Goal: Task Accomplishment & Management: Use online tool/utility

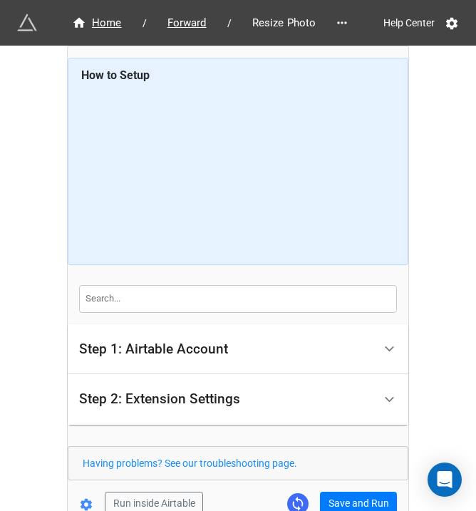
scroll to position [83, 0]
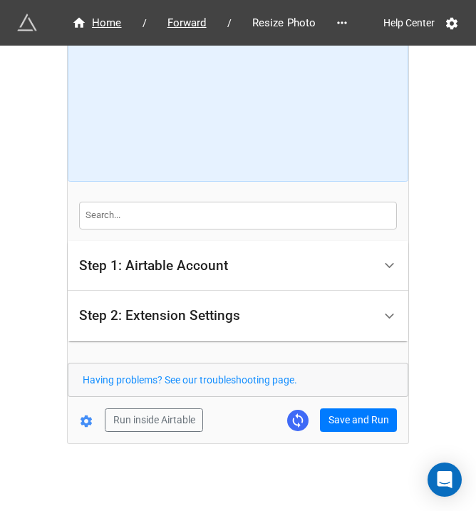
click at [369, 431] on div "Home / Forward / Resize Photo Help Center How to Setup Step 1: Airtable Account…" at bounding box center [238, 203] width 341 height 481
click at [368, 429] on button "Save and Run" at bounding box center [358, 421] width 77 height 24
click at [346, 416] on button "Save and Run" at bounding box center [358, 421] width 77 height 24
click at [359, 404] on form "How to Setup Step 1: Airtable Account Airtable User API Key Manna-Sinsub Airtab…" at bounding box center [238, 203] width 341 height 458
click at [359, 418] on button "Save and Run" at bounding box center [358, 421] width 77 height 24
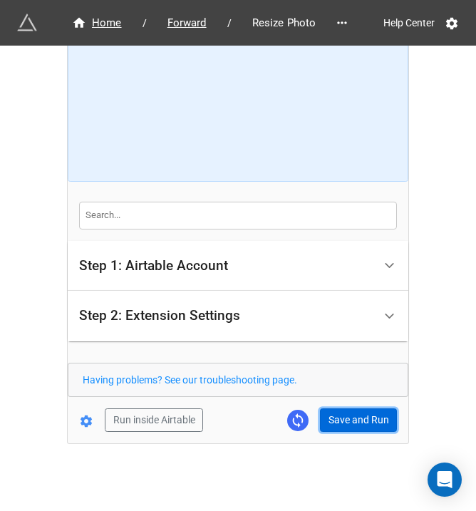
click at [350, 413] on button "Save and Run" at bounding box center [358, 421] width 77 height 24
click at [344, 409] on button "Save and Run" at bounding box center [358, 421] width 77 height 24
drag, startPoint x: 345, startPoint y: 420, endPoint x: 352, endPoint y: 417, distance: 7.7
click at [345, 420] on button "Save and Run" at bounding box center [358, 421] width 77 height 24
drag, startPoint x: 228, startPoint y: 490, endPoint x: 268, endPoint y: 461, distance: 50.1
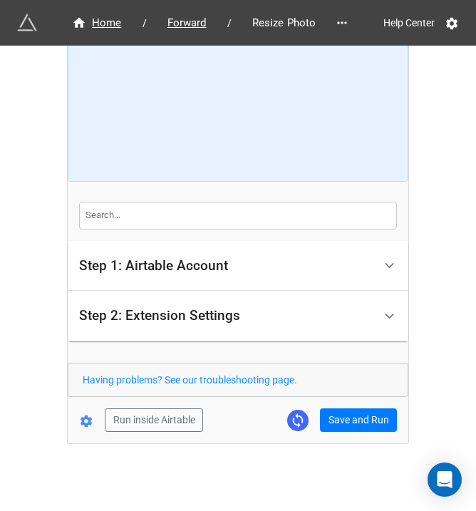
click at [228, 490] on div "Home / Forward / Resize Photo Help Center How to Setup Step 1: Airtable Account…" at bounding box center [238, 216] width 342 height 598
click at [351, 428] on button "Save and Run" at bounding box center [358, 421] width 77 height 24
click at [359, 410] on button "Save and Run" at bounding box center [358, 421] width 77 height 24
click at [355, 422] on button "Save and Run" at bounding box center [358, 421] width 77 height 24
click at [362, 424] on button "Save and Run" at bounding box center [358, 421] width 77 height 24
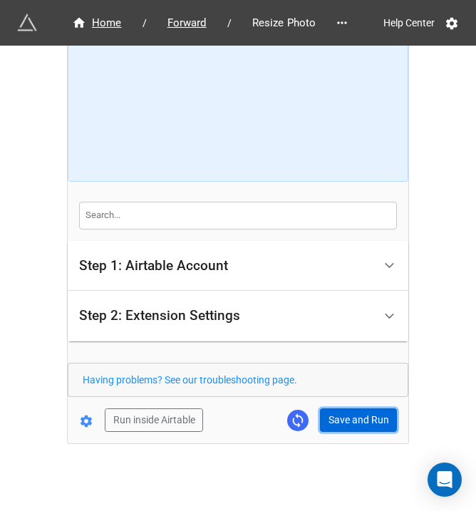
click at [347, 426] on button "Save and Run" at bounding box center [358, 421] width 77 height 24
click at [356, 412] on button "Save and Run" at bounding box center [358, 421] width 77 height 24
drag, startPoint x: 352, startPoint y: 412, endPoint x: 455, endPoint y: 389, distance: 105.2
click at [352, 412] on button "Save and Run" at bounding box center [358, 421] width 77 height 24
